Goal: Information Seeking & Learning: Learn about a topic

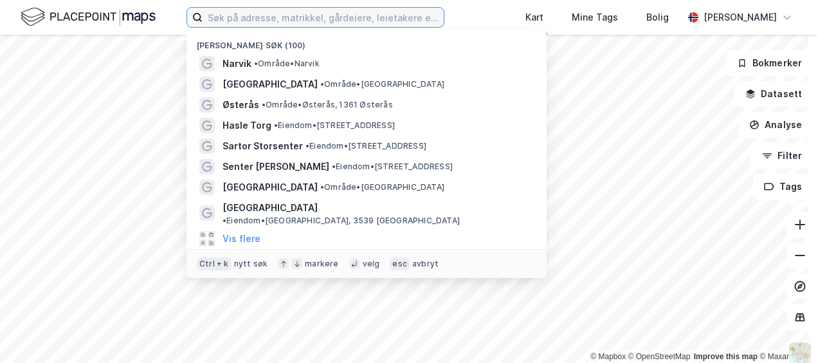
click at [347, 22] on input at bounding box center [323, 17] width 241 height 19
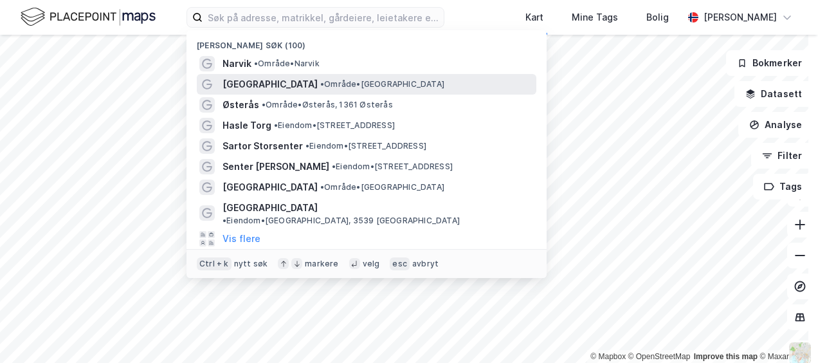
click at [331, 81] on span "• Område • Brønnøysund" at bounding box center [382, 84] width 124 height 10
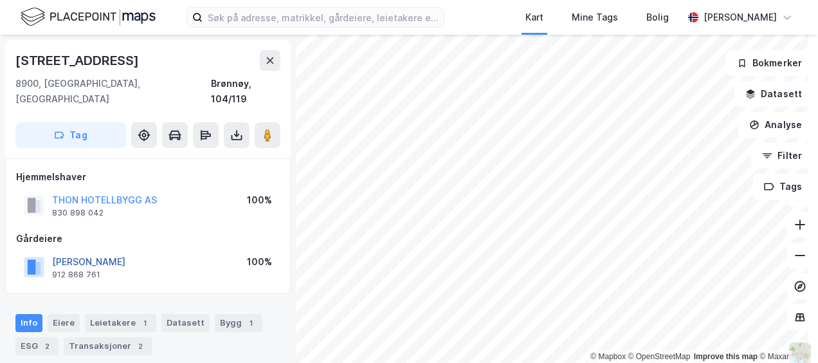
click at [0, 0] on button "THON OLAV STIFTELSEN" at bounding box center [0, 0] width 0 height 0
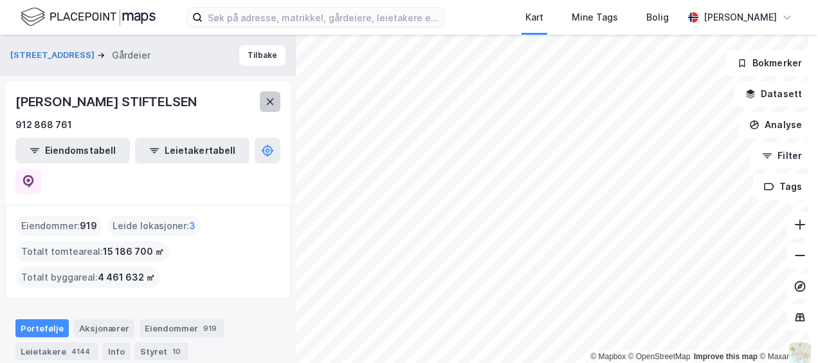
click at [267, 102] on icon at bounding box center [270, 101] width 10 height 10
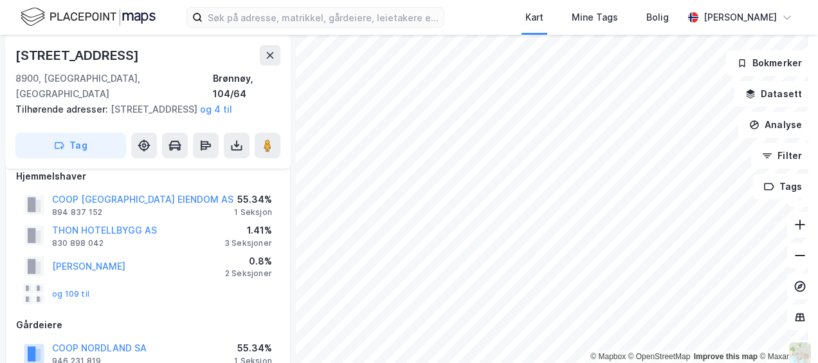
scroll to position [13, 0]
